Goal: Communication & Community: Answer question/provide support

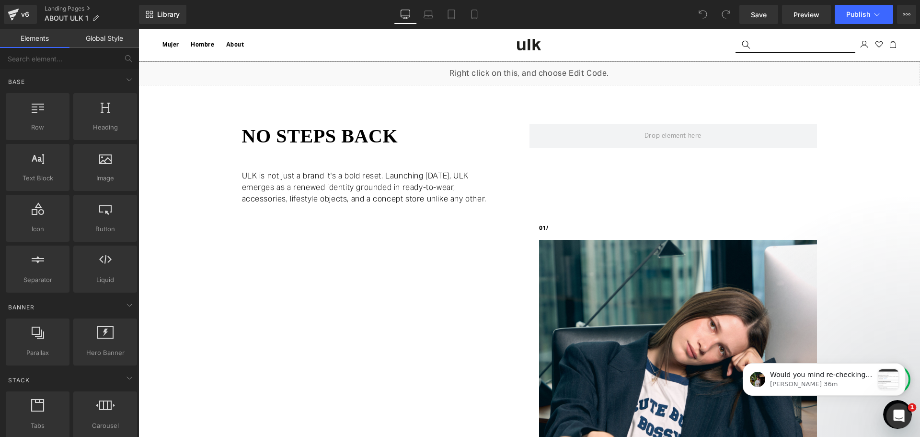
click at [906, 413] on div "Abrir Intercom Messenger" at bounding box center [898, 414] width 32 height 32
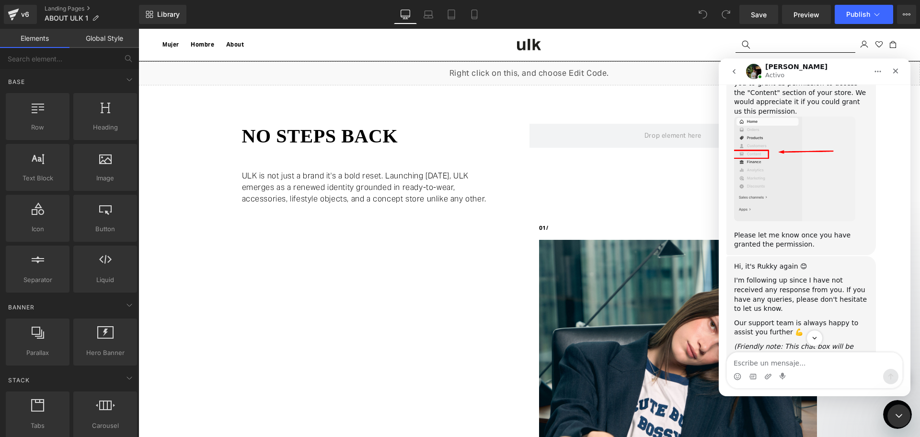
scroll to position [2499, 0]
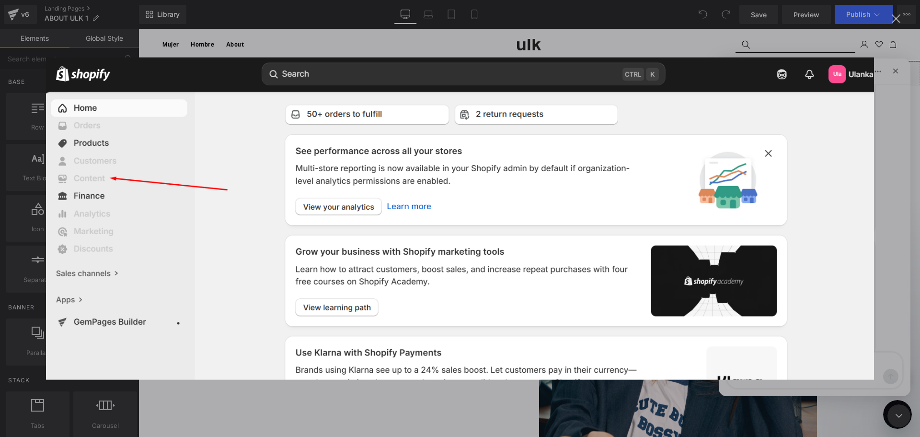
click at [895, 15] on div "Cerrar" at bounding box center [896, 18] width 9 height 9
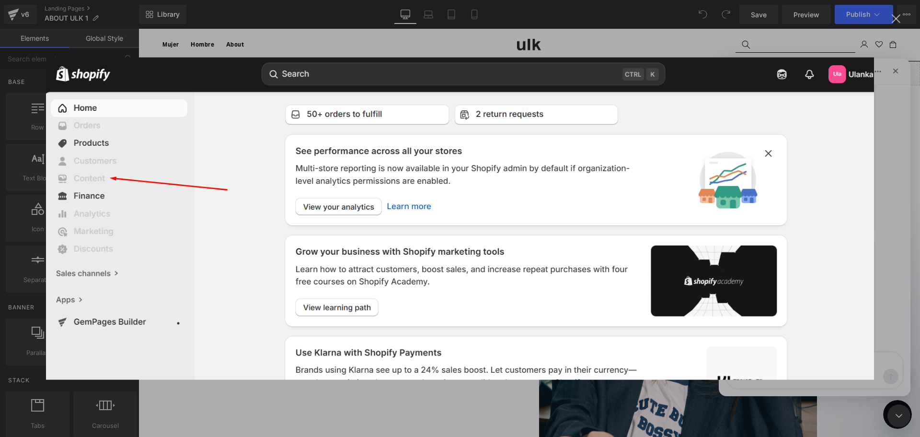
click at [900, 67] on div "Intercom Messenger" at bounding box center [460, 218] width 920 height 437
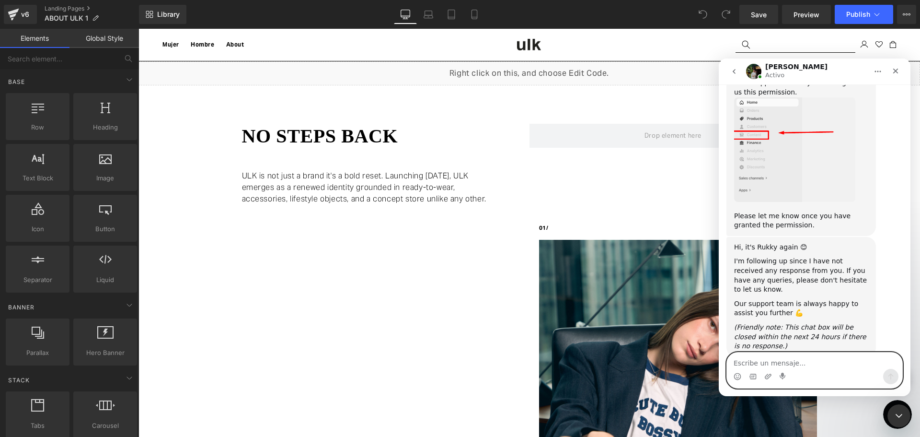
click at [767, 368] on textarea "Escribe un mensaje..." at bounding box center [814, 360] width 175 height 16
type textarea "I"
type textarea "i think you already have the access, can you check"
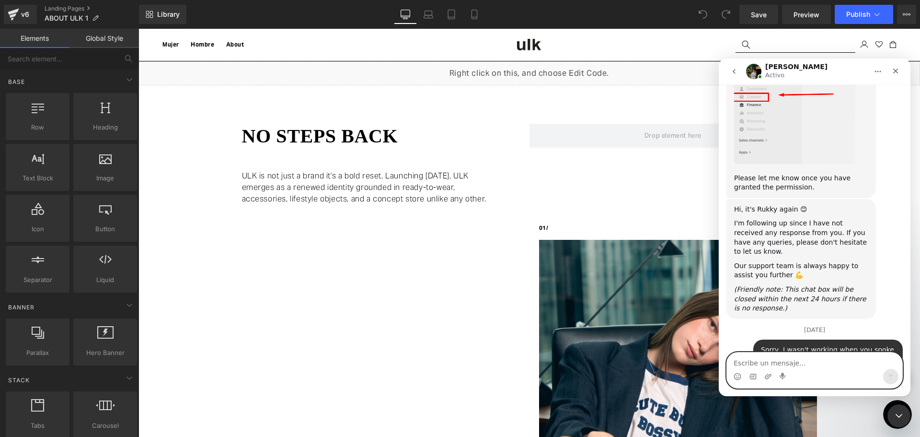
type textarea "?"
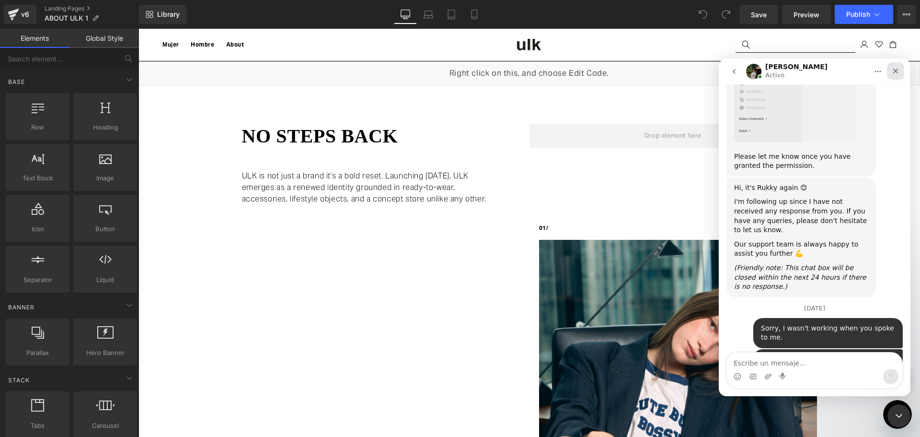
click at [897, 66] on div "Cerrar" at bounding box center [895, 70] width 17 height 17
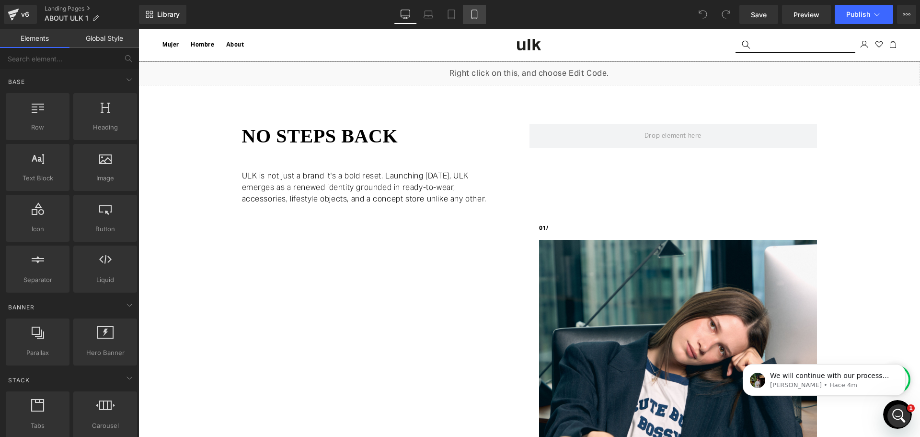
scroll to position [2711, 0]
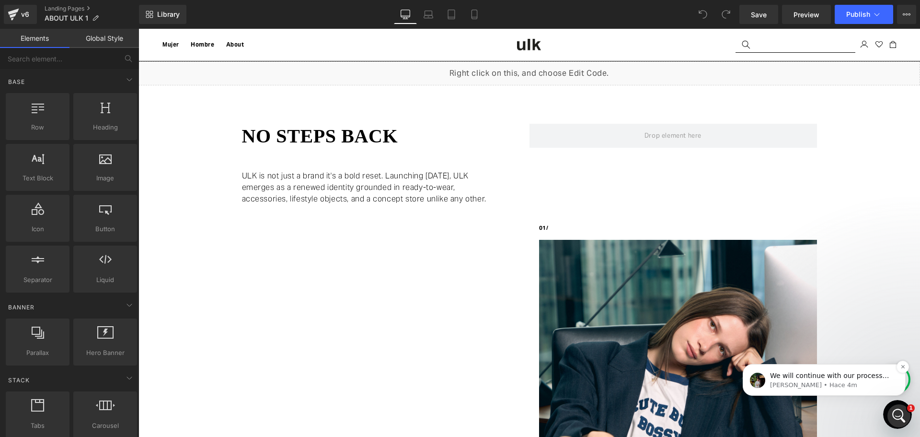
click at [805, 382] on p "[PERSON_NAME] • Hace 4m" at bounding box center [832, 384] width 124 height 9
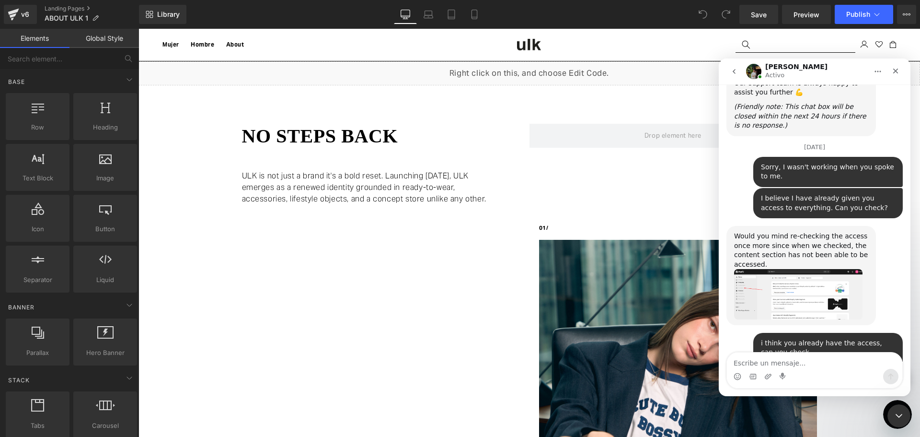
scroll to position [2727, 0]
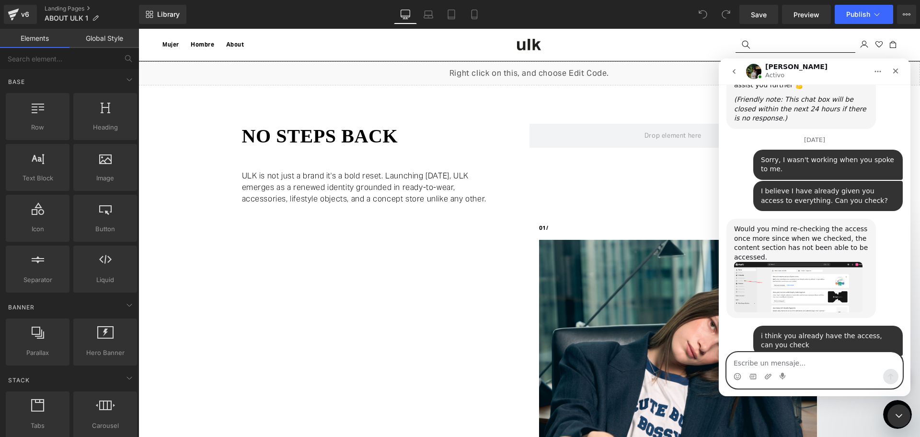
click at [797, 362] on textarea "Escribe un mensaje..." at bounding box center [814, 360] width 175 height 16
type textarea "okey! thank you so much!"
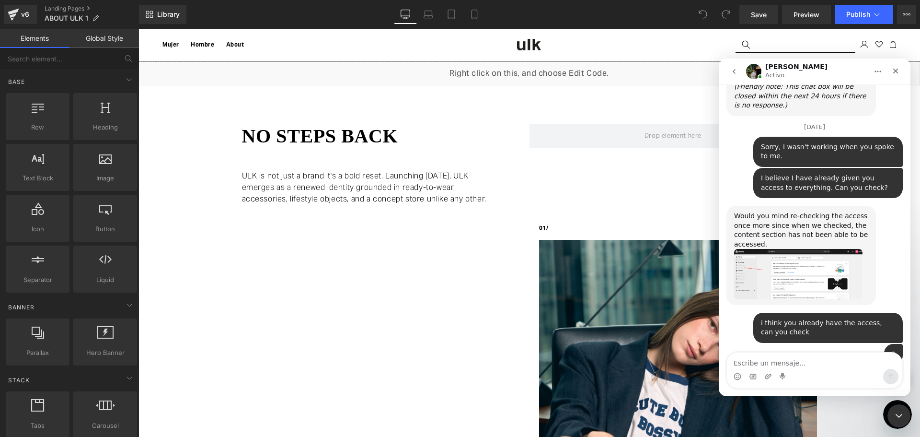
drag, startPoint x: 736, startPoint y: 69, endPoint x: 1383, endPoint y: 63, distance: 647.4
click at [736, 69] on icon "go back" at bounding box center [734, 72] width 8 height 8
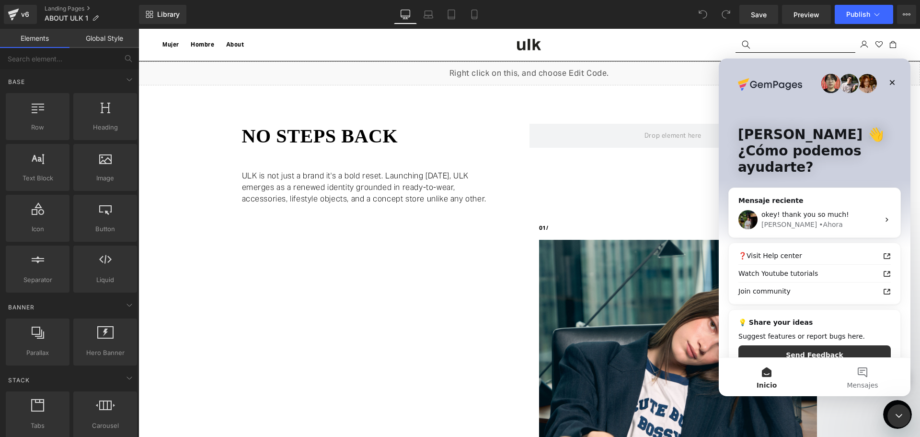
scroll to position [0, 0]
click at [607, 97] on div at bounding box center [460, 204] width 920 height 408
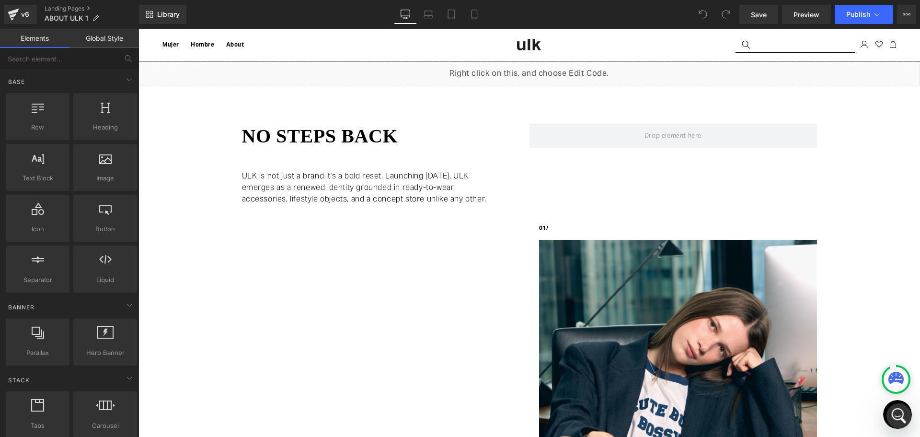
click at [890, 409] on div "Abrir Intercom Messenger" at bounding box center [898, 414] width 32 height 32
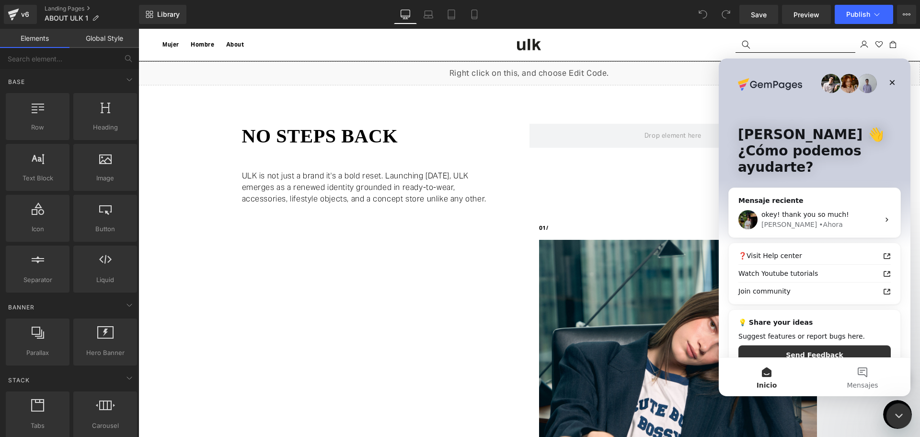
click at [890, 409] on div "Cerrar Intercom Messenger" at bounding box center [897, 414] width 23 height 23
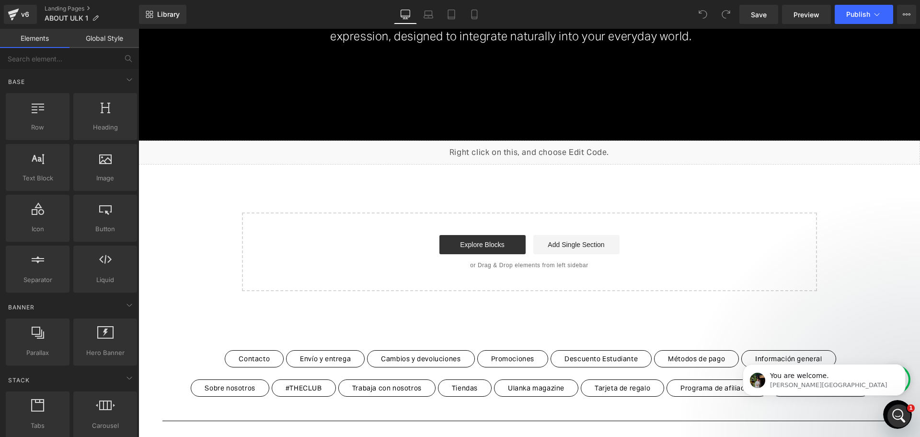
scroll to position [1276, 0]
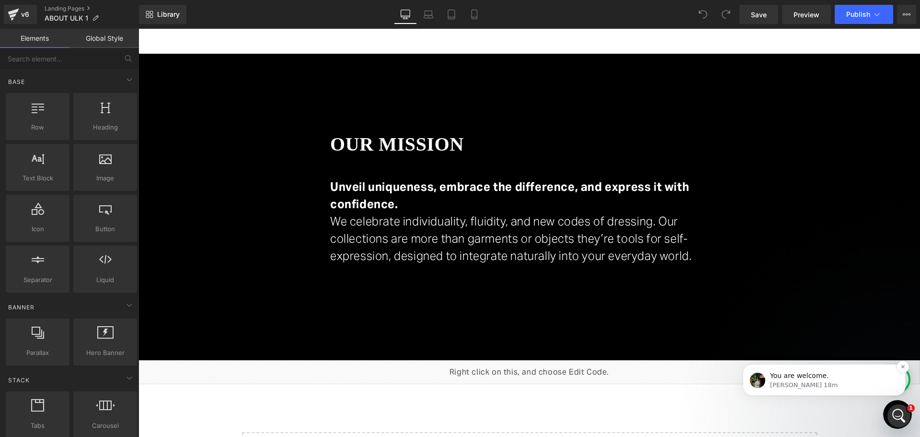
click at [804, 380] on p "Jeremy • Hace 18m" at bounding box center [832, 384] width 124 height 9
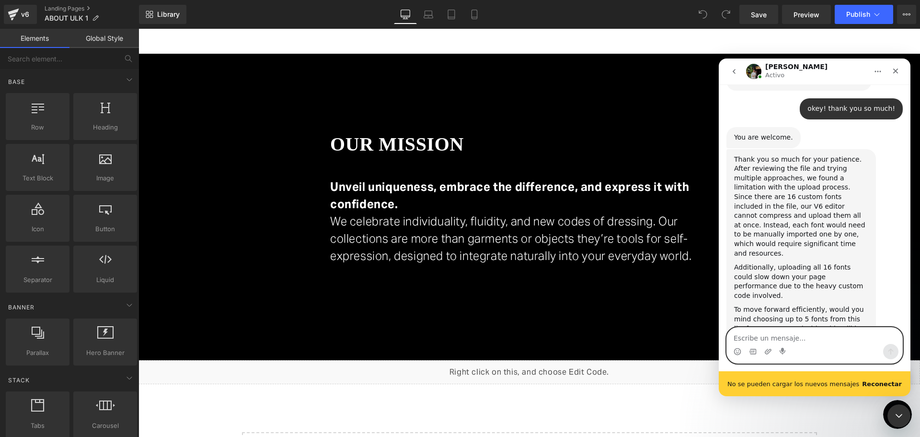
scroll to position [3249, 0]
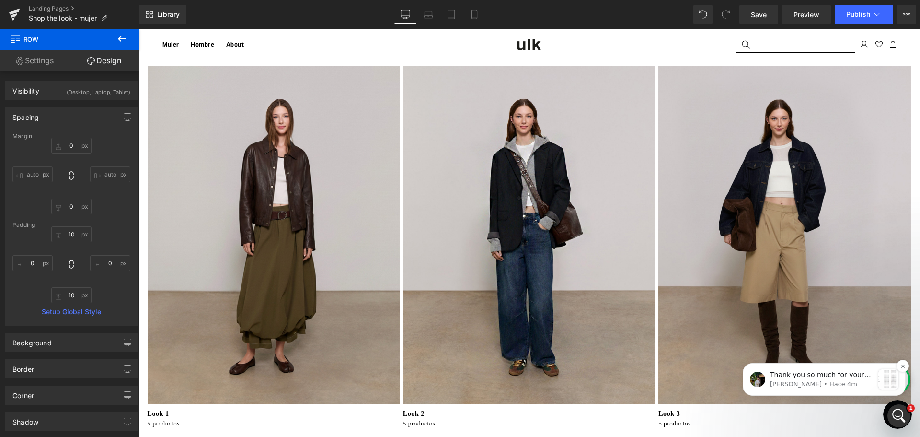
click at [860, 379] on p "Thank you so much for your patience. After reviewing the file and trying multip…" at bounding box center [822, 375] width 104 height 10
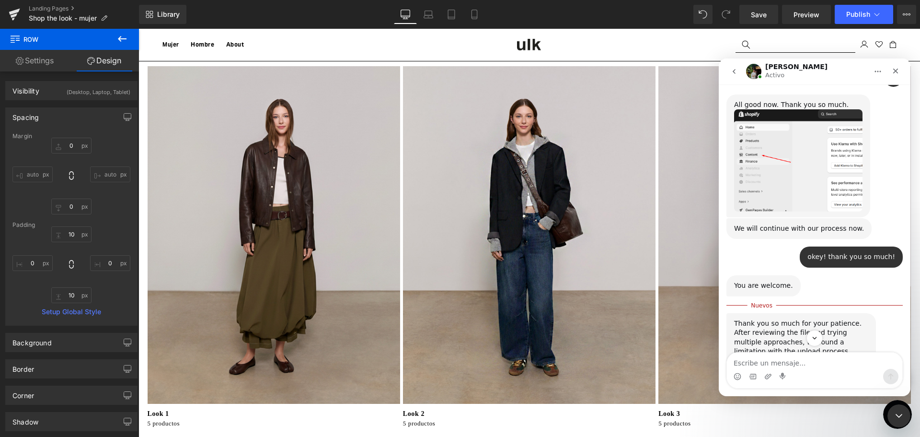
scroll to position [3019, 0]
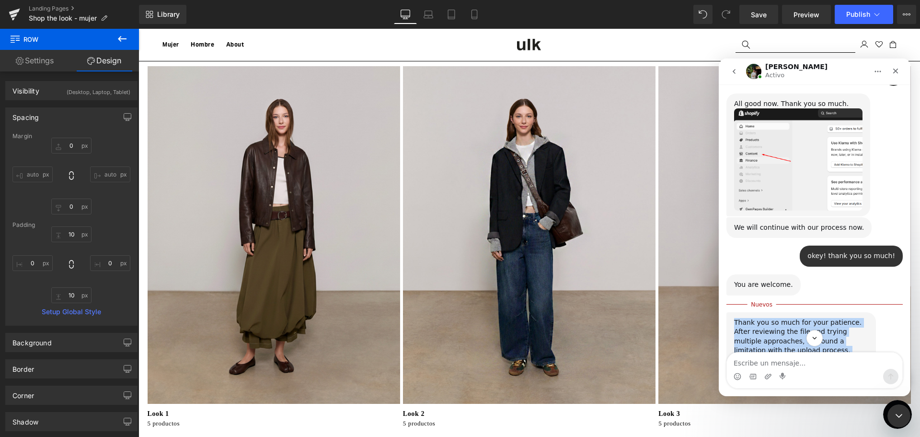
drag, startPoint x: 734, startPoint y: 104, endPoint x: 834, endPoint y: 301, distance: 221.4
copy div "Thank you so much for your patience. After reviewing the file and trying multip…"
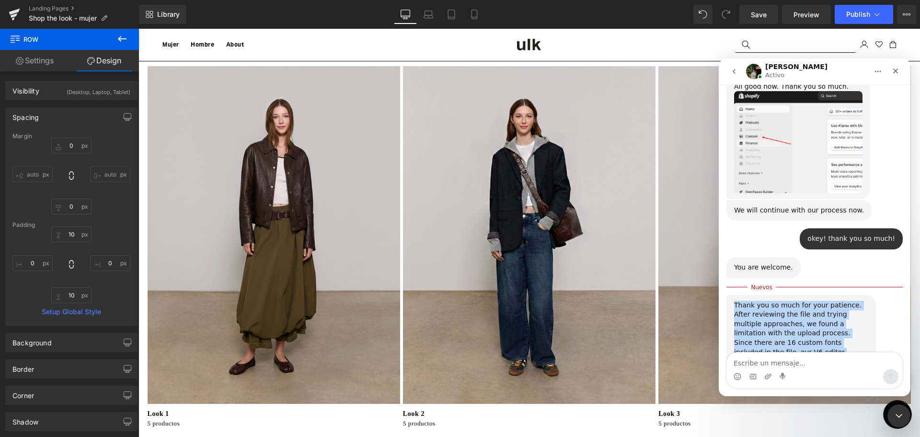
scroll to position [3064, 0]
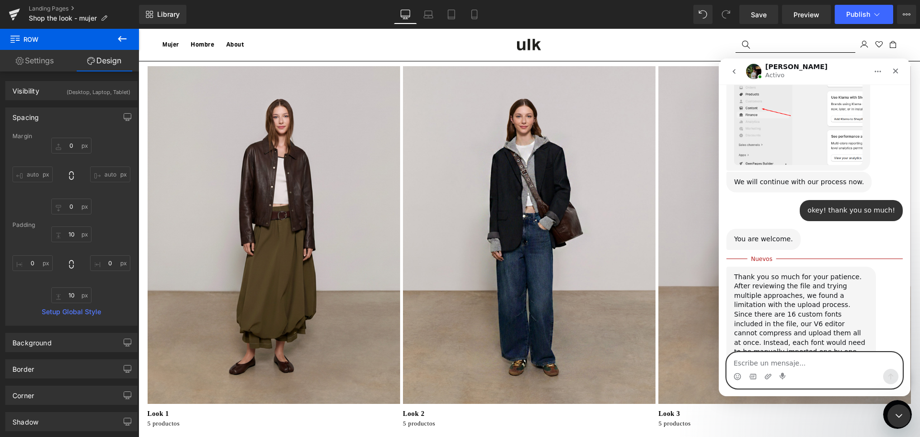
click at [809, 359] on textarea "Escribe un mensaje..." at bounding box center [814, 360] width 175 height 16
paste textarea "Sure! Here are the fonts we usually use: light, light-italic, regular, medium, …"
type textarea "Sure! Here are the fonts we usually use: light, light-italic, regular, medium, …"
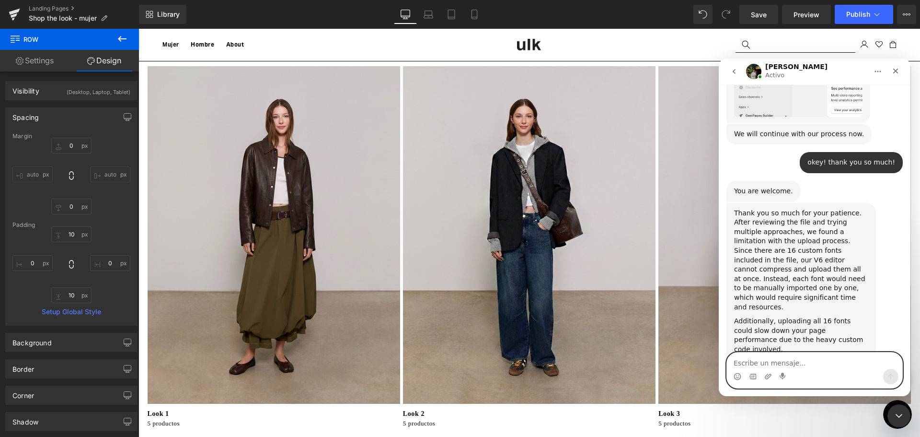
scroll to position [3129, 0]
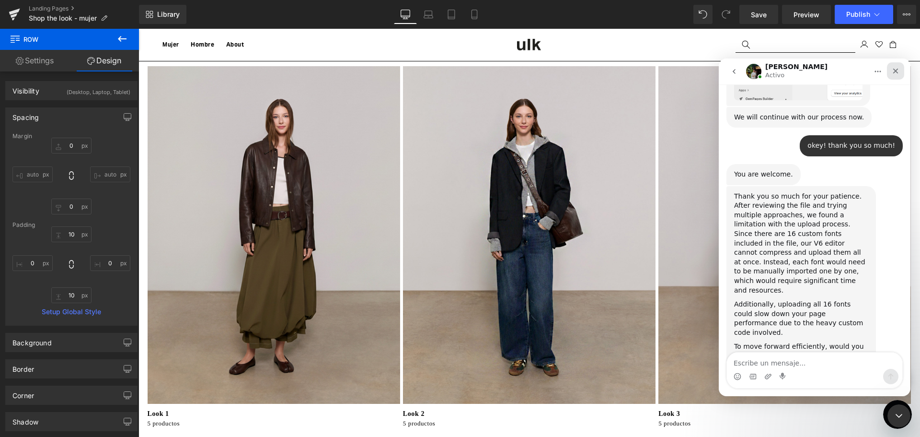
drag, startPoint x: 898, startPoint y: 70, endPoint x: 1364, endPoint y: 257, distance: 502.3
click at [898, 70] on icon "Cerrar" at bounding box center [896, 71] width 8 height 8
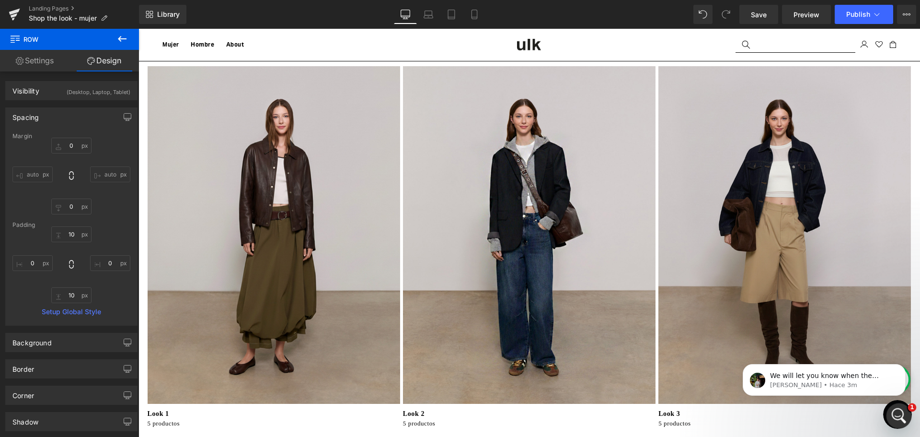
scroll to position [0, 0]
click at [903, 419] on div "Abrir Intercom Messenger" at bounding box center [898, 414] width 32 height 32
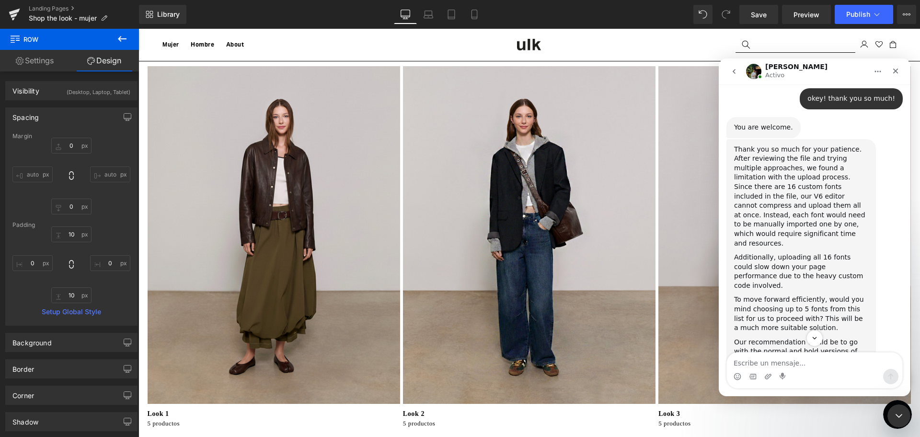
scroll to position [3242, 0]
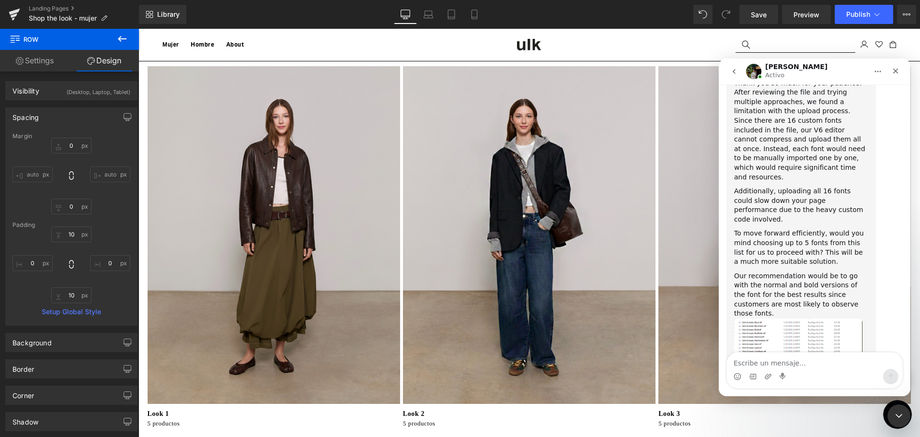
click at [731, 70] on icon "go back" at bounding box center [734, 72] width 8 height 8
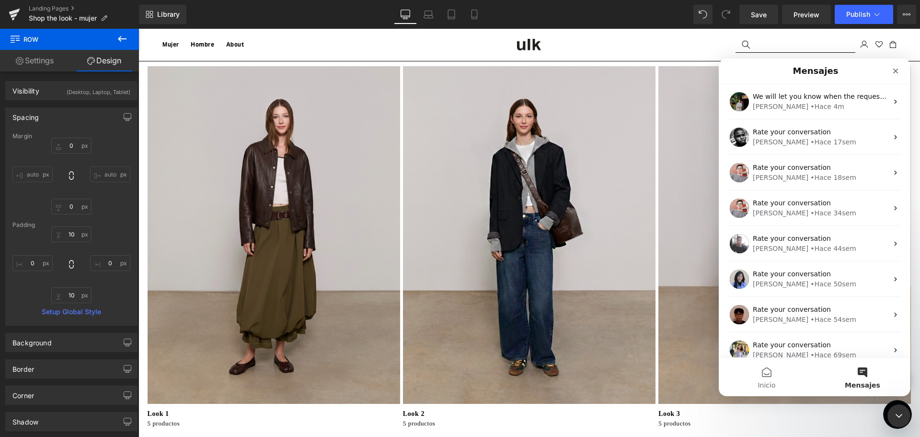
scroll to position [0, 0]
